Goal: Task Accomplishment & Management: Use online tool/utility

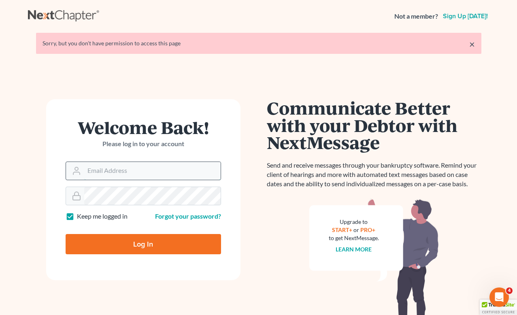
type input "[EMAIL_ADDRESS][DOMAIN_NAME]"
click at [143, 243] on input "Log In" at bounding box center [143, 244] width 155 height 20
type input "Thinking..."
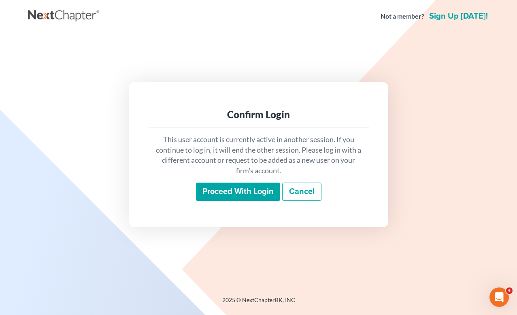
click at [270, 193] on input "Proceed with login" at bounding box center [238, 192] width 84 height 19
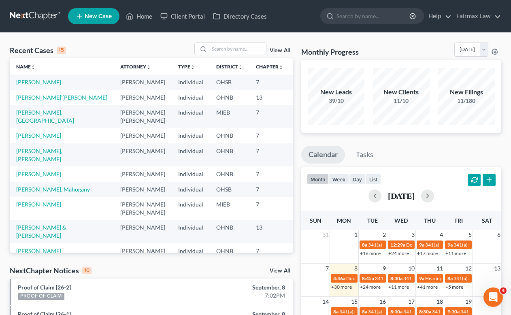
click at [54, 78] on td "Hamilton, Daniel" at bounding box center [62, 81] width 104 height 15
click at [52, 83] on link "Hamilton, Daniel" at bounding box center [38, 82] width 45 height 7
